Goal: Information Seeking & Learning: Learn about a topic

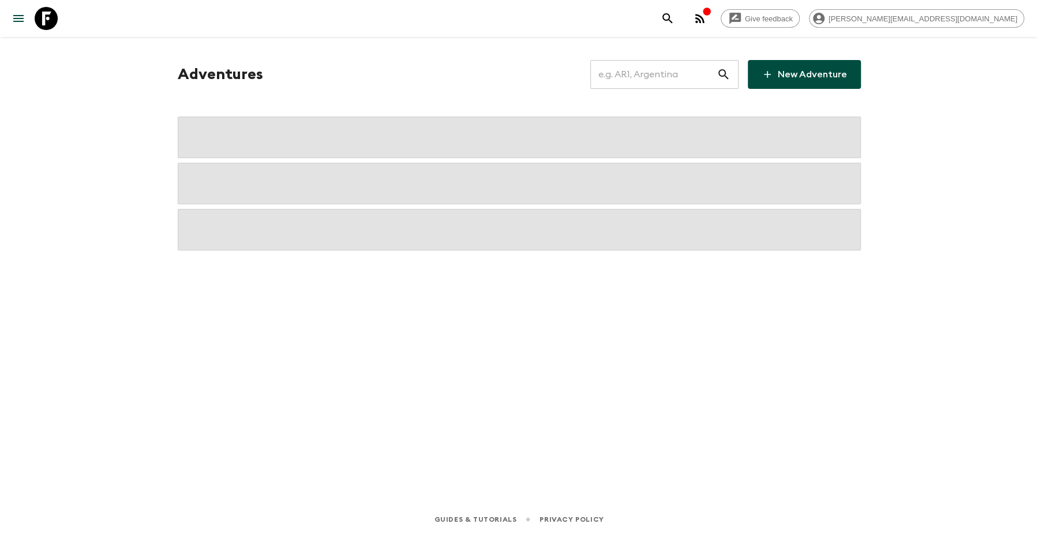
click at [631, 78] on input "text" at bounding box center [653, 74] width 126 height 32
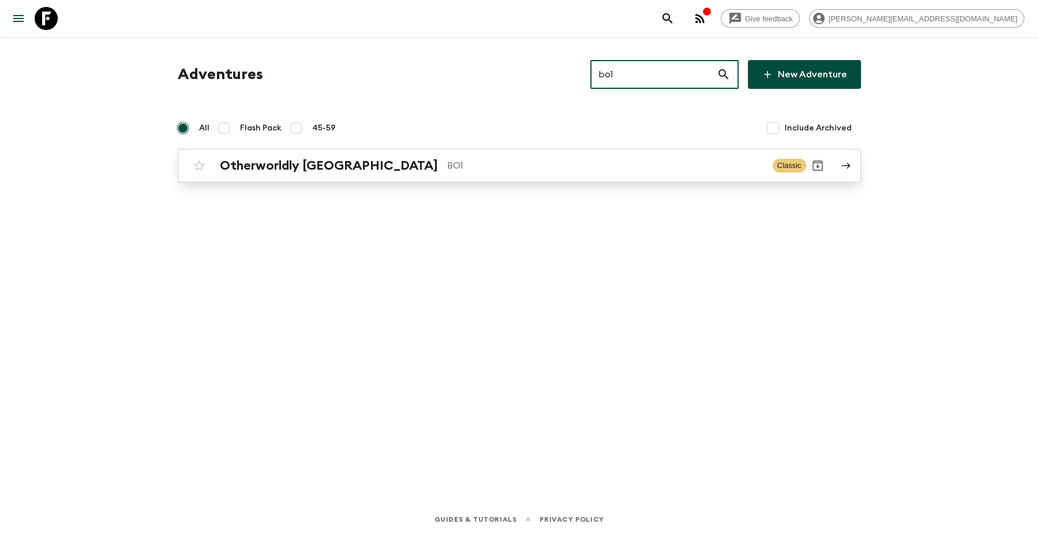
type input "bo1"
click at [447, 169] on p "BO1" at bounding box center [605, 166] width 316 height 14
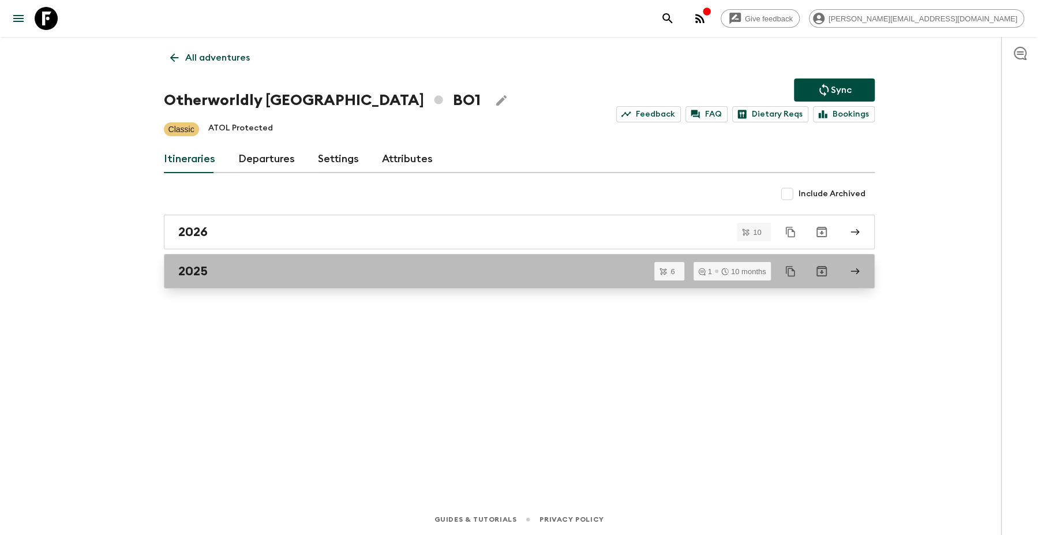
click at [347, 266] on div "2025" at bounding box center [508, 271] width 660 height 15
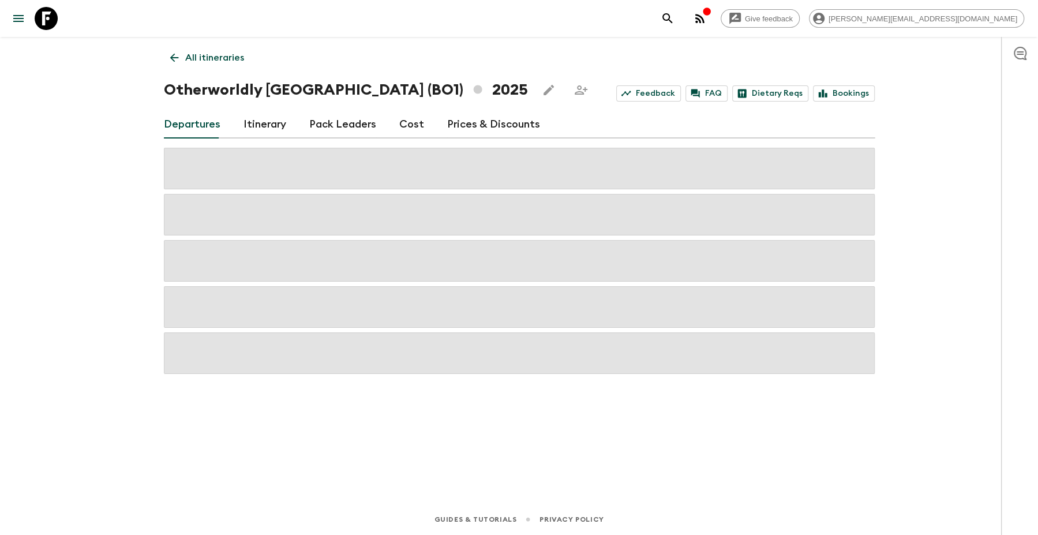
click at [250, 124] on link "Itinerary" at bounding box center [265, 125] width 43 height 28
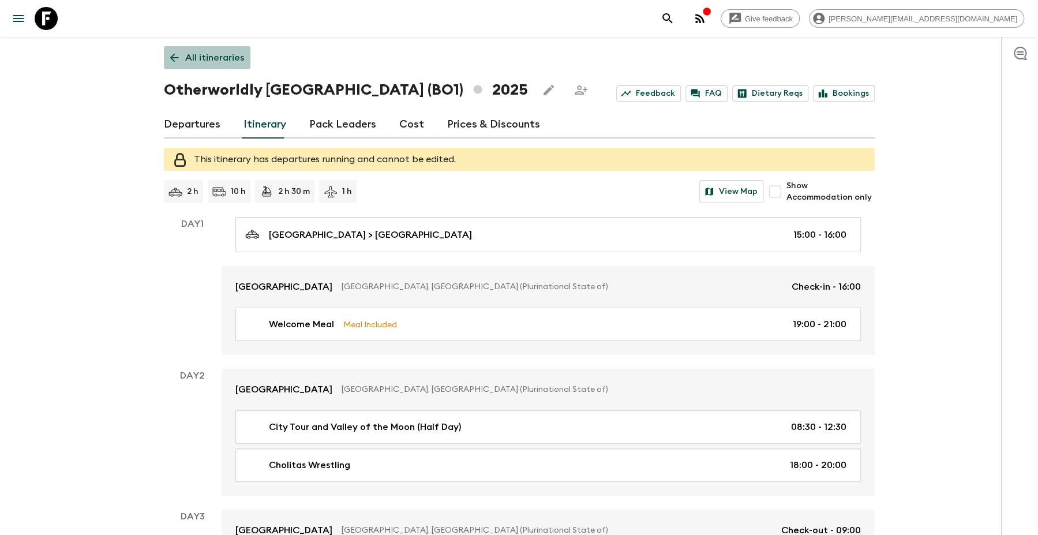
click at [193, 50] on link "All itineraries" at bounding box center [207, 57] width 87 height 23
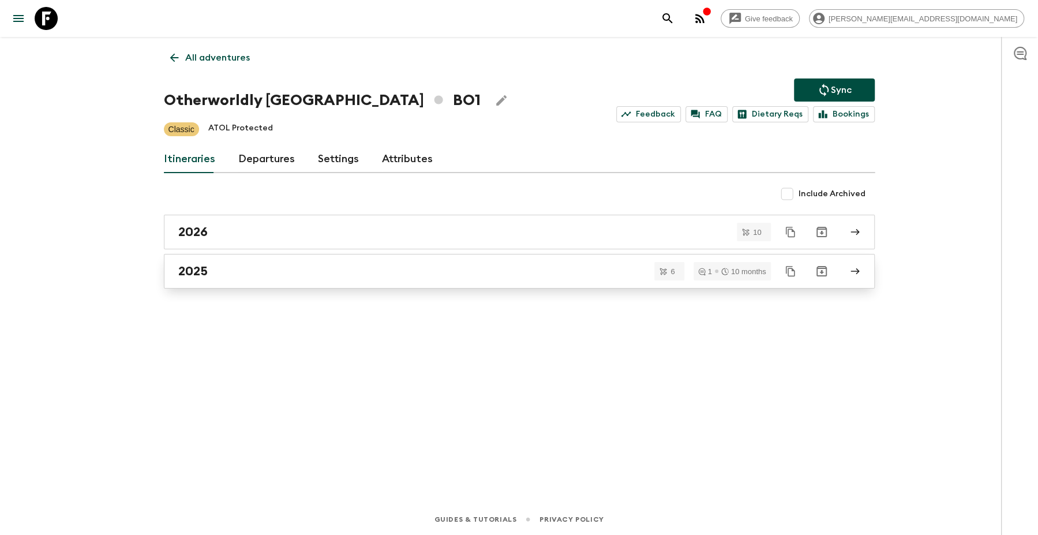
click at [397, 265] on div "2025" at bounding box center [508, 271] width 660 height 15
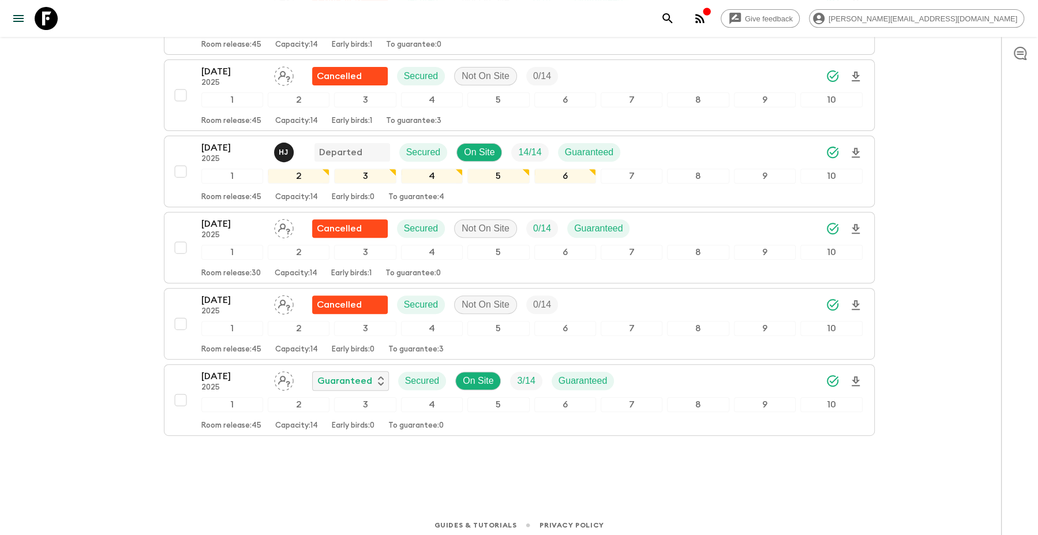
scroll to position [242, 0]
